Goal: Task Accomplishment & Management: Use online tool/utility

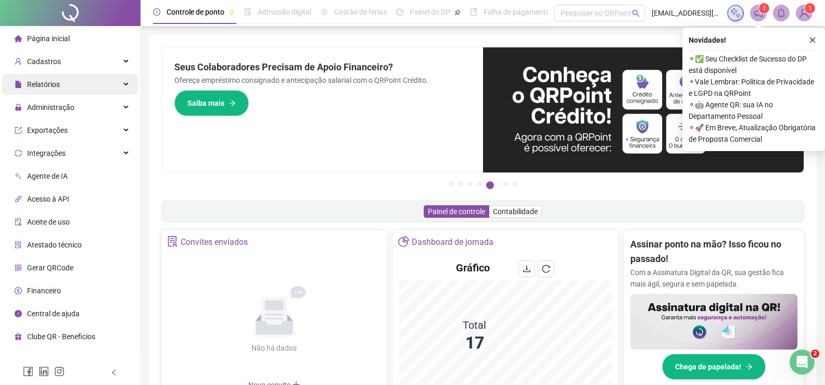
click at [55, 82] on span "Relatórios" at bounding box center [43, 84] width 33 height 8
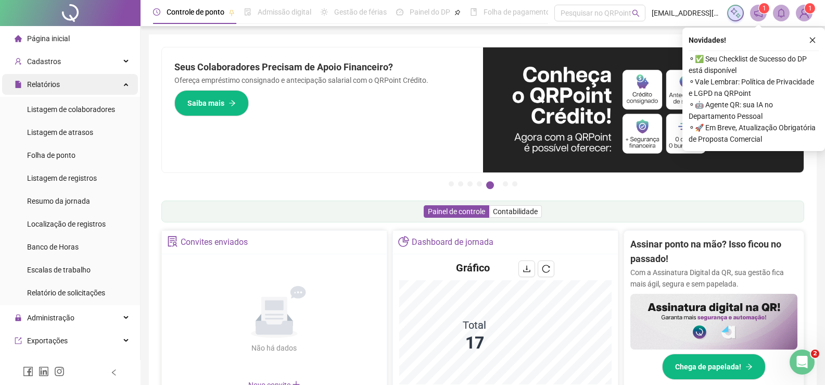
click at [39, 83] on span "Relatórios" at bounding box center [43, 84] width 33 height 8
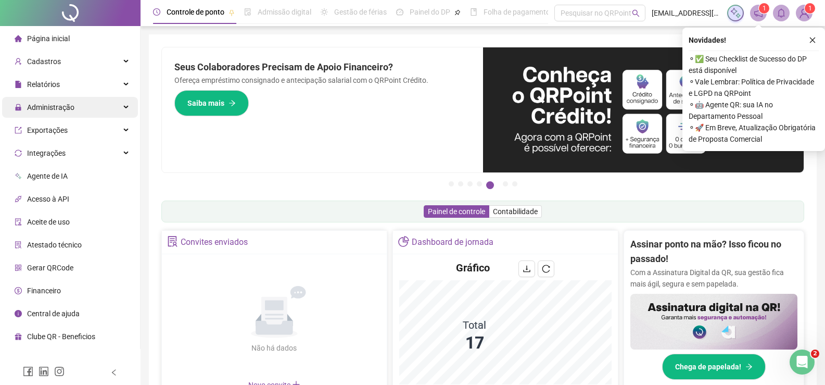
click at [39, 108] on span "Administração" at bounding box center [50, 107] width 47 height 8
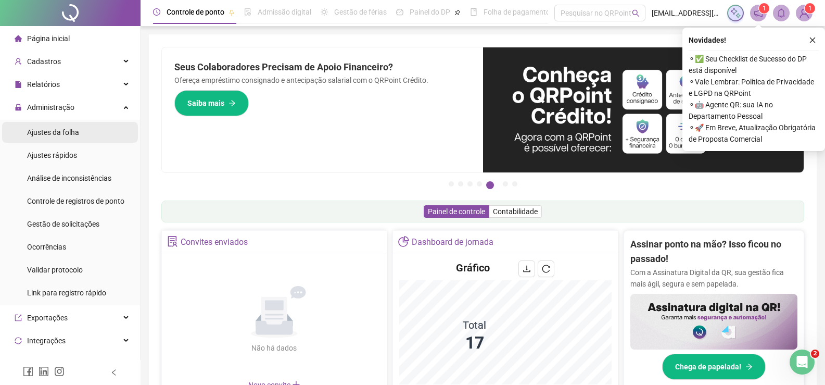
click at [47, 134] on span "Ajustes da folha" at bounding box center [53, 132] width 52 height 8
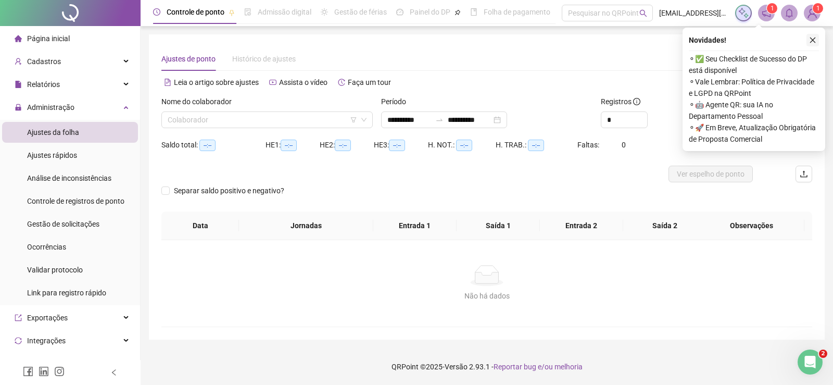
click at [816, 40] on icon "close" at bounding box center [812, 39] width 7 height 7
type input "**********"
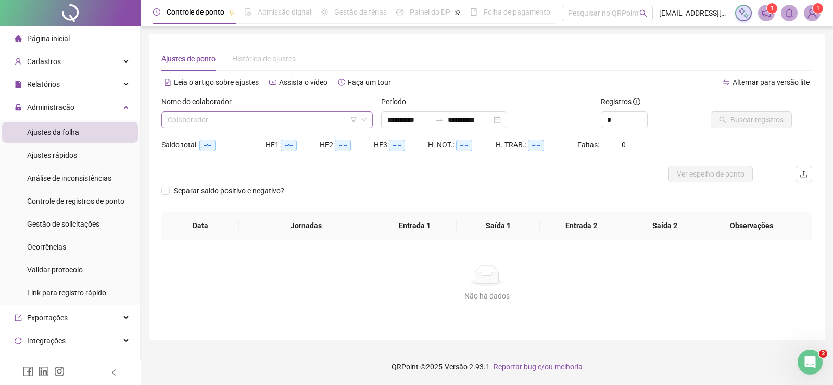
click at [250, 124] on input "search" at bounding box center [263, 120] width 190 height 16
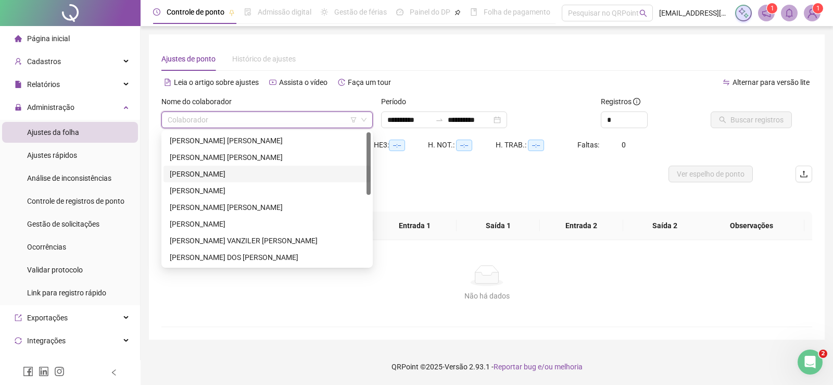
click at [199, 175] on div "[PERSON_NAME]" at bounding box center [267, 173] width 195 height 11
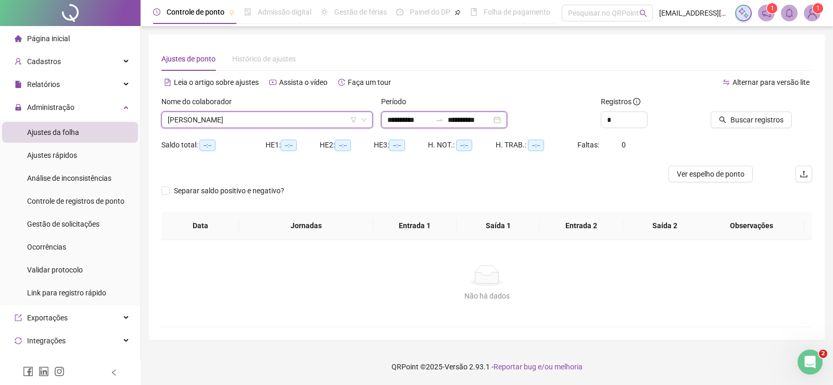
click at [428, 118] on input "**********" at bounding box center [409, 119] width 44 height 11
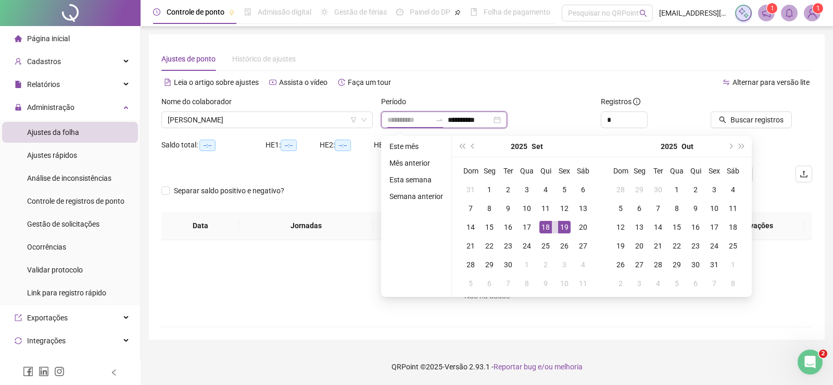
type input "**********"
click at [545, 225] on div "18" at bounding box center [545, 227] width 12 height 12
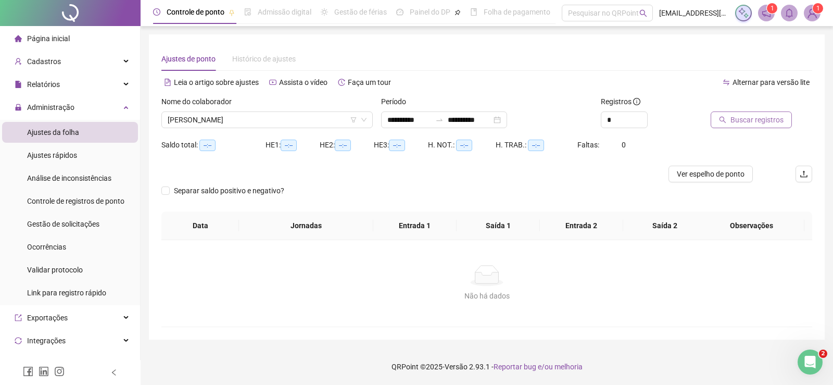
click at [737, 118] on span "Buscar registros" at bounding box center [757, 119] width 53 height 11
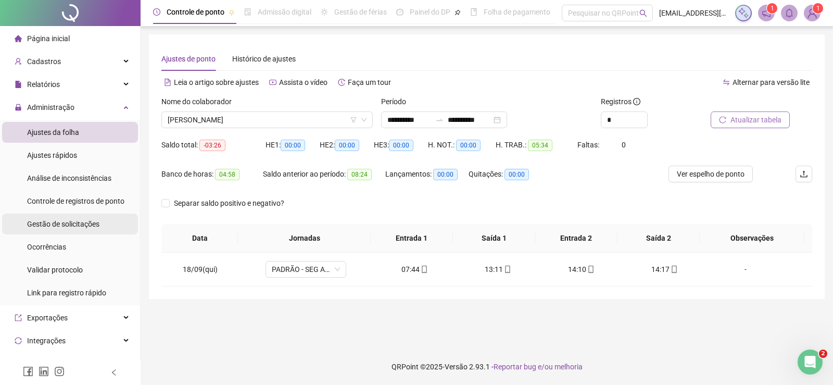
click at [82, 229] on div "Gestão de solicitações" at bounding box center [63, 224] width 72 height 21
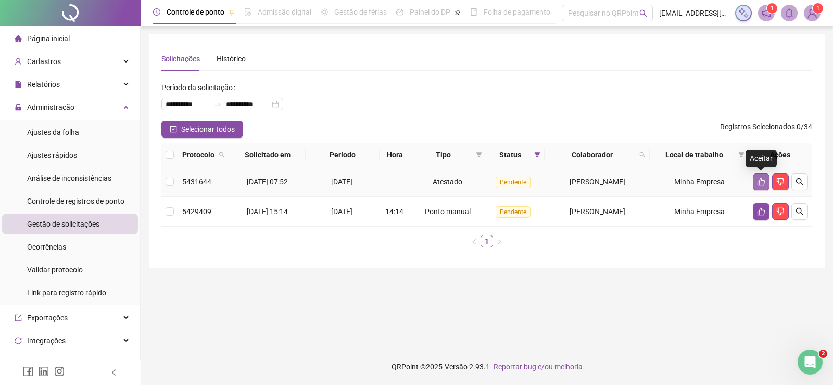
click at [757, 185] on icon "like" at bounding box center [761, 182] width 8 height 8
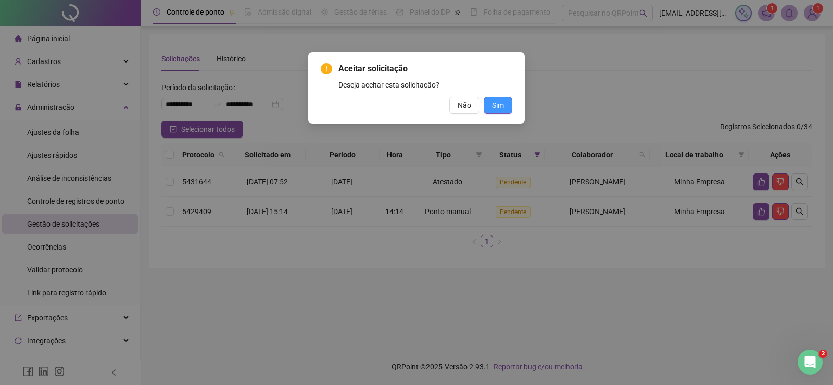
click at [499, 108] on span "Sim" at bounding box center [498, 104] width 12 height 11
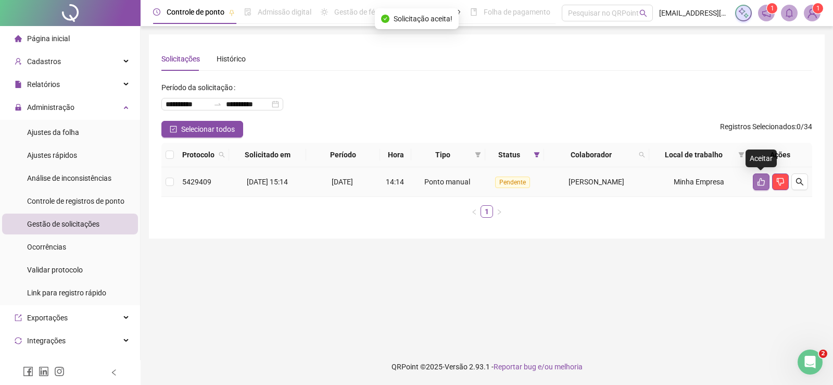
click at [762, 181] on icon "like" at bounding box center [761, 182] width 8 height 8
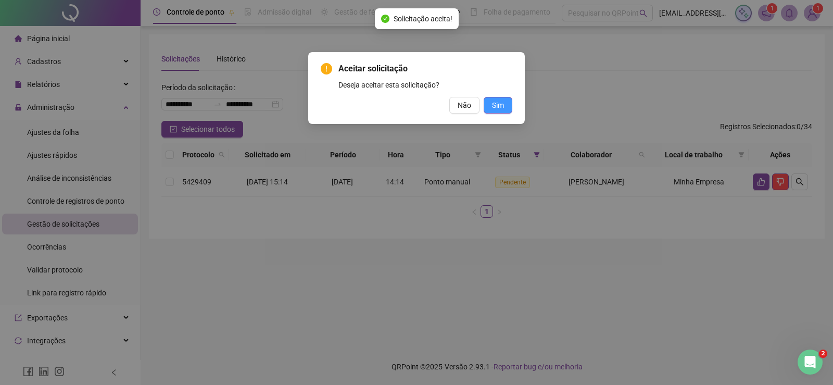
click at [498, 104] on span "Sim" at bounding box center [498, 104] width 12 height 11
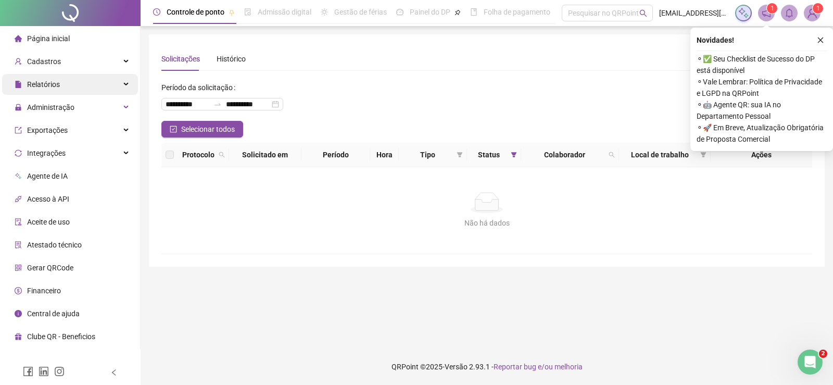
click at [62, 74] on div "Relatórios" at bounding box center [70, 84] width 136 height 21
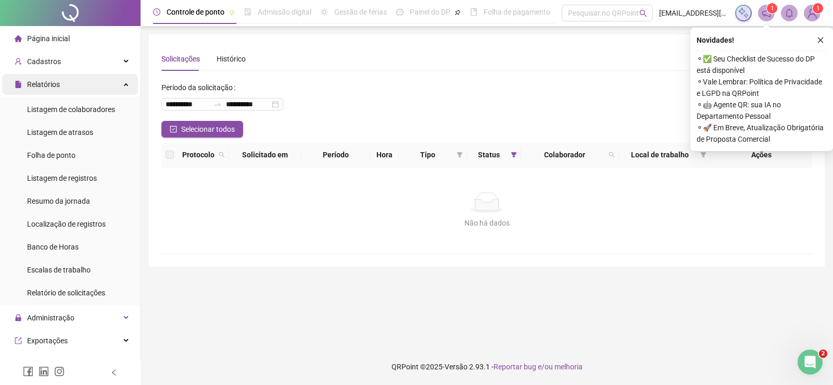
click at [64, 78] on div "Relatórios" at bounding box center [70, 84] width 136 height 21
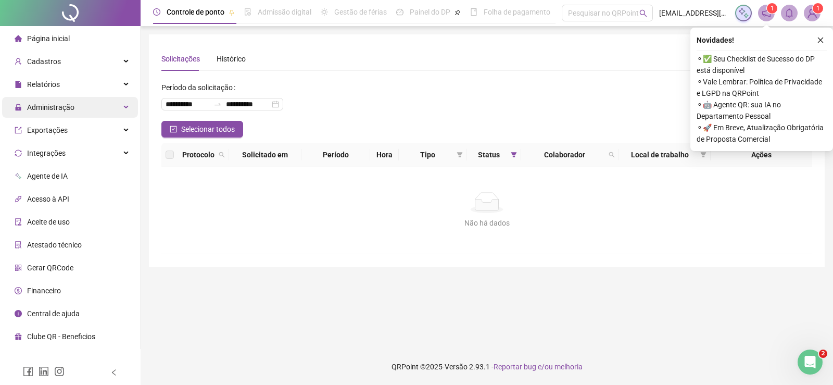
click at [59, 106] on span "Administração" at bounding box center [50, 107] width 47 height 8
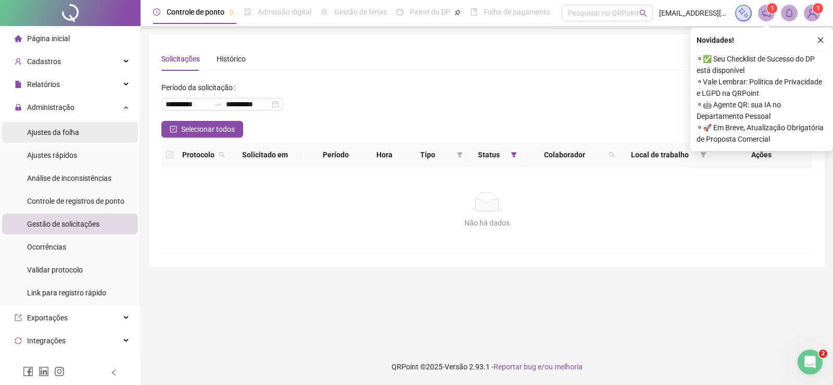
click at [57, 133] on span "Ajustes da folha" at bounding box center [53, 132] width 52 height 8
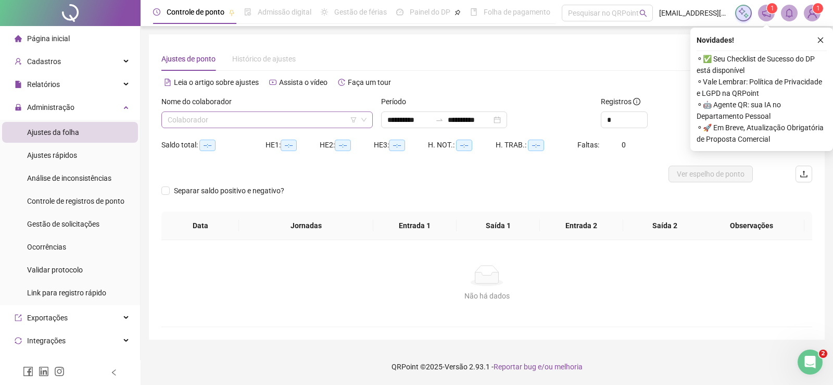
type input "**********"
click at [204, 121] on input "search" at bounding box center [263, 120] width 190 height 16
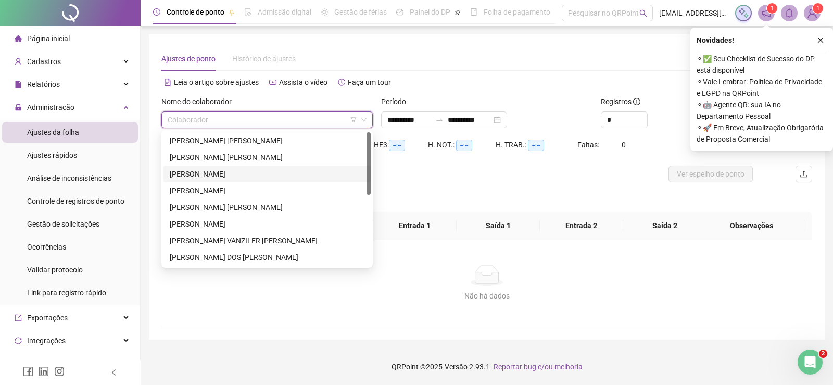
click at [197, 173] on div "[PERSON_NAME]" at bounding box center [267, 173] width 195 height 11
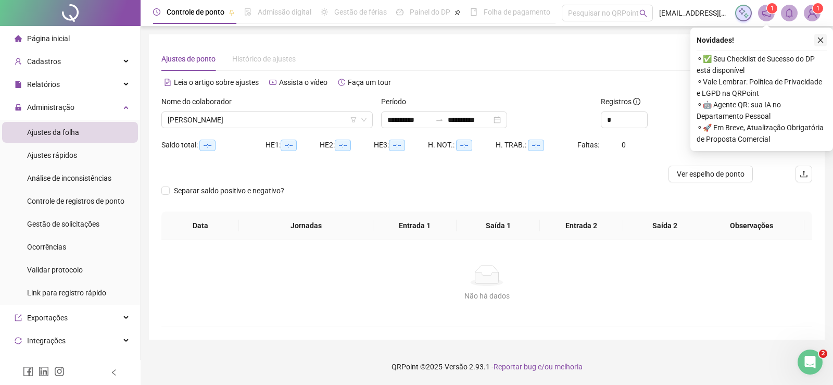
click at [820, 44] on button "button" at bounding box center [820, 40] width 12 height 12
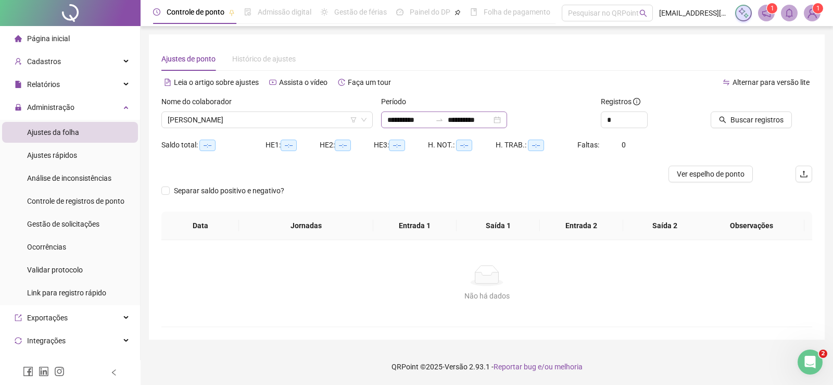
click at [446, 117] on div at bounding box center [439, 120] width 17 height 8
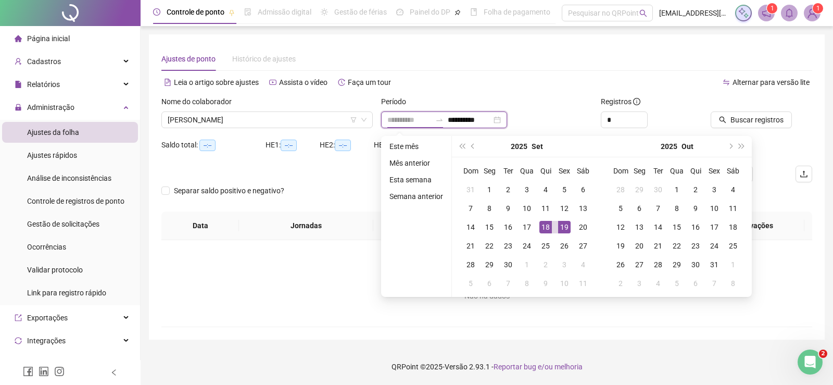
type input "**********"
click at [547, 226] on div "18" at bounding box center [545, 227] width 12 height 12
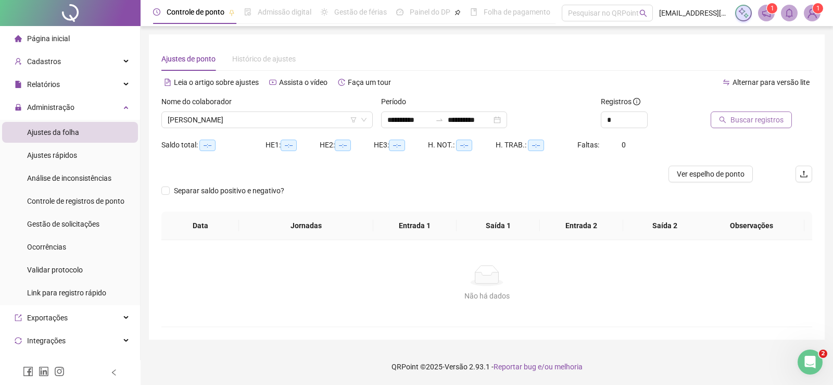
click at [742, 122] on span "Buscar registros" at bounding box center [757, 119] width 53 height 11
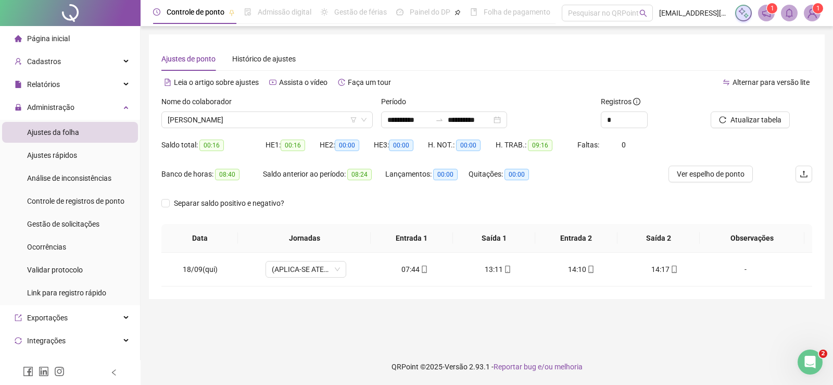
click at [59, 36] on span "Página inicial" at bounding box center [48, 38] width 43 height 8
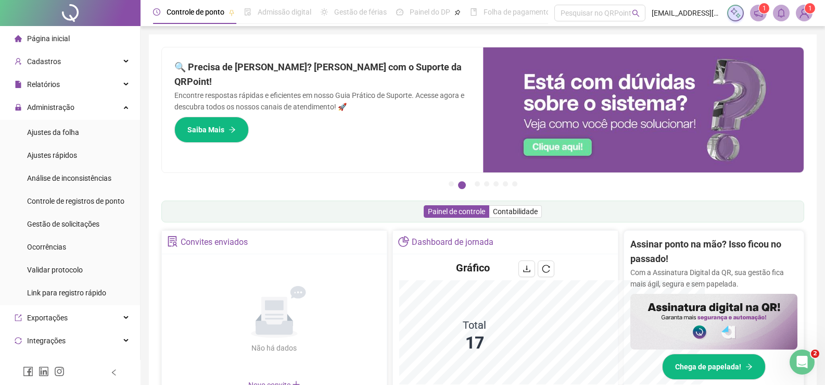
click at [64, 38] on span "Página inicial" at bounding box center [48, 38] width 43 height 8
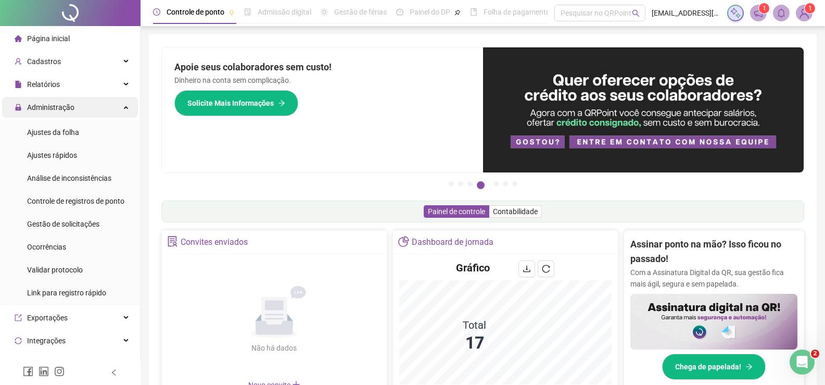
click at [105, 111] on div "Administração" at bounding box center [70, 107] width 136 height 21
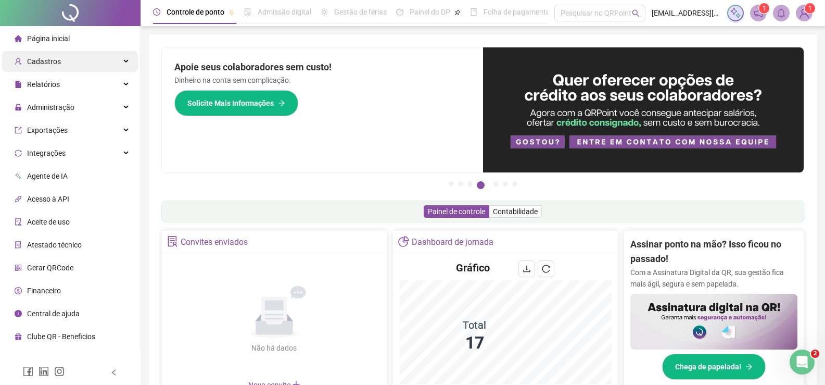
click at [85, 71] on div "Cadastros" at bounding box center [70, 61] width 136 height 21
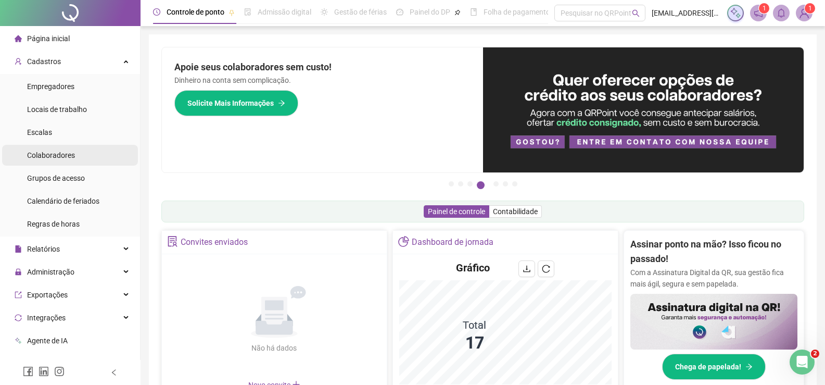
click at [57, 148] on div "Colaboradores" at bounding box center [51, 155] width 48 height 21
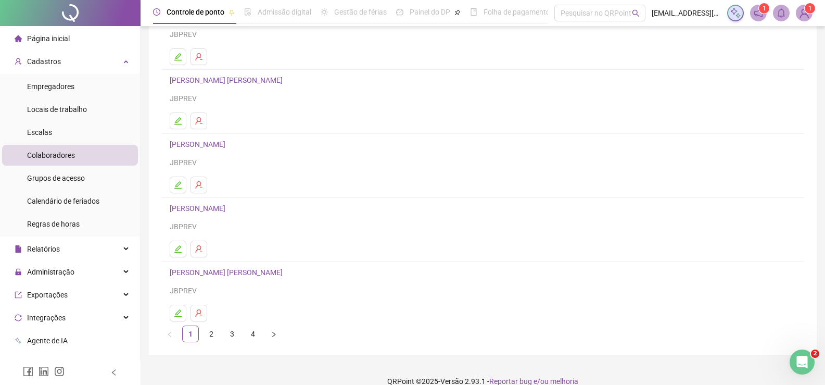
scroll to position [119, 0]
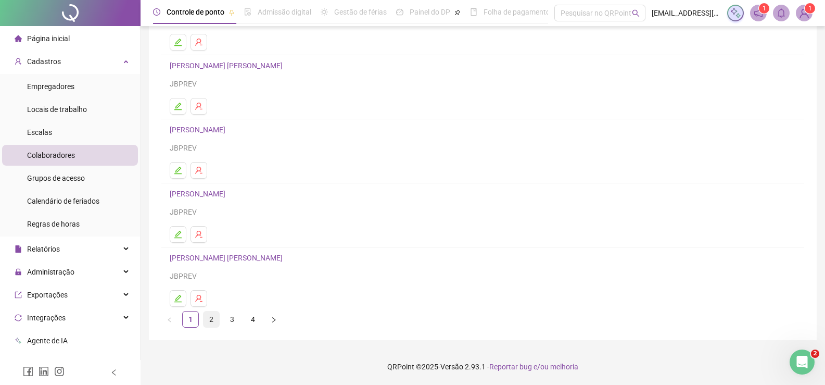
click at [215, 318] on link "2" at bounding box center [212, 319] width 16 height 16
click at [233, 322] on link "3" at bounding box center [232, 319] width 16 height 16
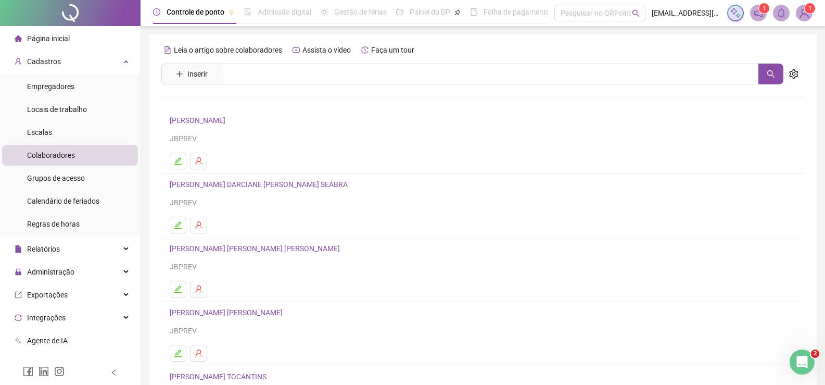
click at [231, 184] on link "[PERSON_NAME] DARCIANE [PERSON_NAME] SEABRA" at bounding box center [260, 184] width 181 height 8
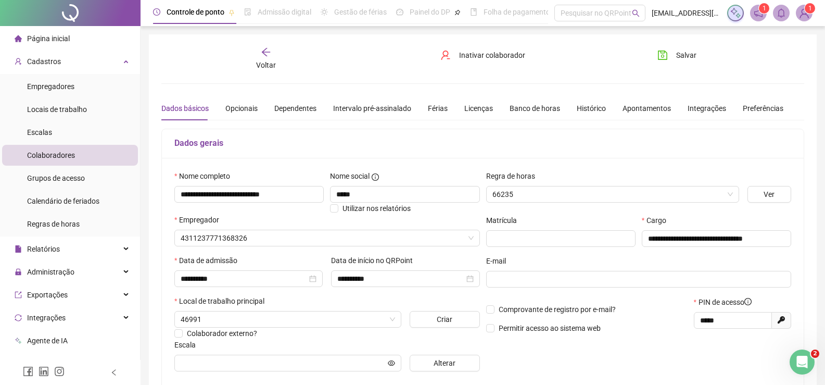
type input "**********"
click at [730, 320] on input "*****" at bounding box center [732, 320] width 64 height 11
drag, startPoint x: 729, startPoint y: 320, endPoint x: 691, endPoint y: 319, distance: 37.5
click at [685, 322] on div "Comprovante de registro por e-mail? Permitir acesso ao sistema web PIN de acess…" at bounding box center [639, 318] width 312 height 45
click at [108, 63] on div "Cadastros" at bounding box center [70, 61] width 136 height 21
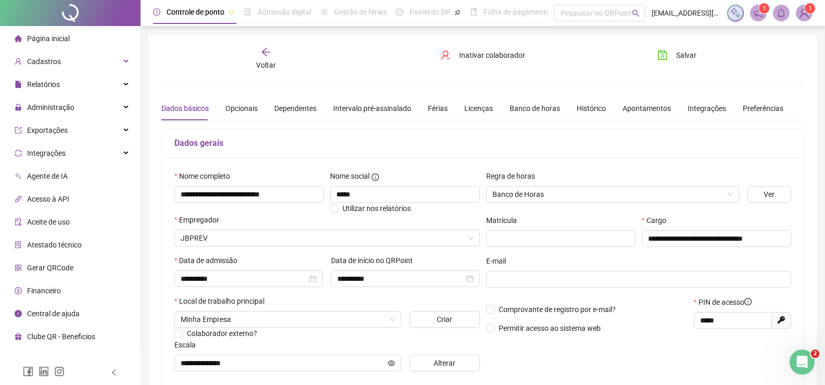
click at [41, 269] on span "Gerar QRCode" at bounding box center [50, 267] width 46 height 8
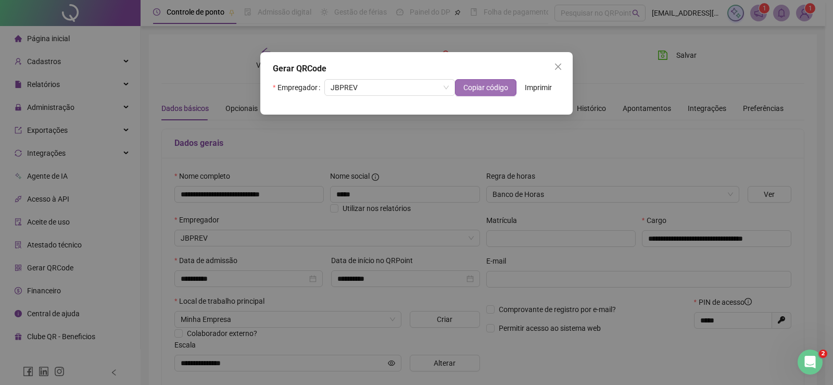
click at [486, 84] on span "Copiar código" at bounding box center [485, 87] width 45 height 11
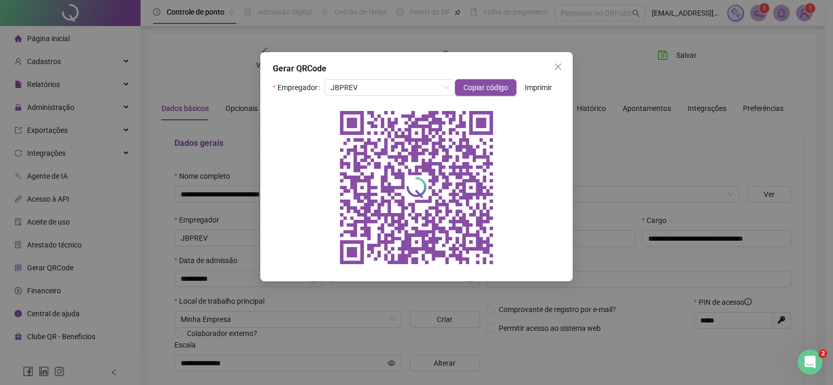
click at [544, 89] on span "Imprimir" at bounding box center [538, 87] width 27 height 11
click at [565, 69] on span "Close" at bounding box center [558, 66] width 17 height 8
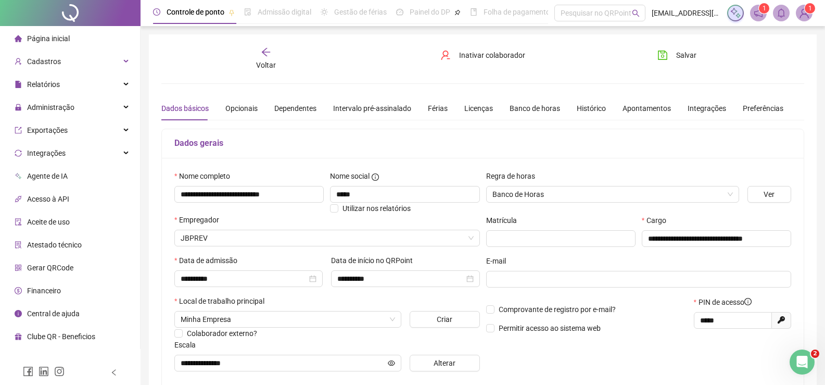
click at [56, 36] on span "Página inicial" at bounding box center [48, 38] width 43 height 8
